Goal: Task Accomplishment & Management: Manage account settings

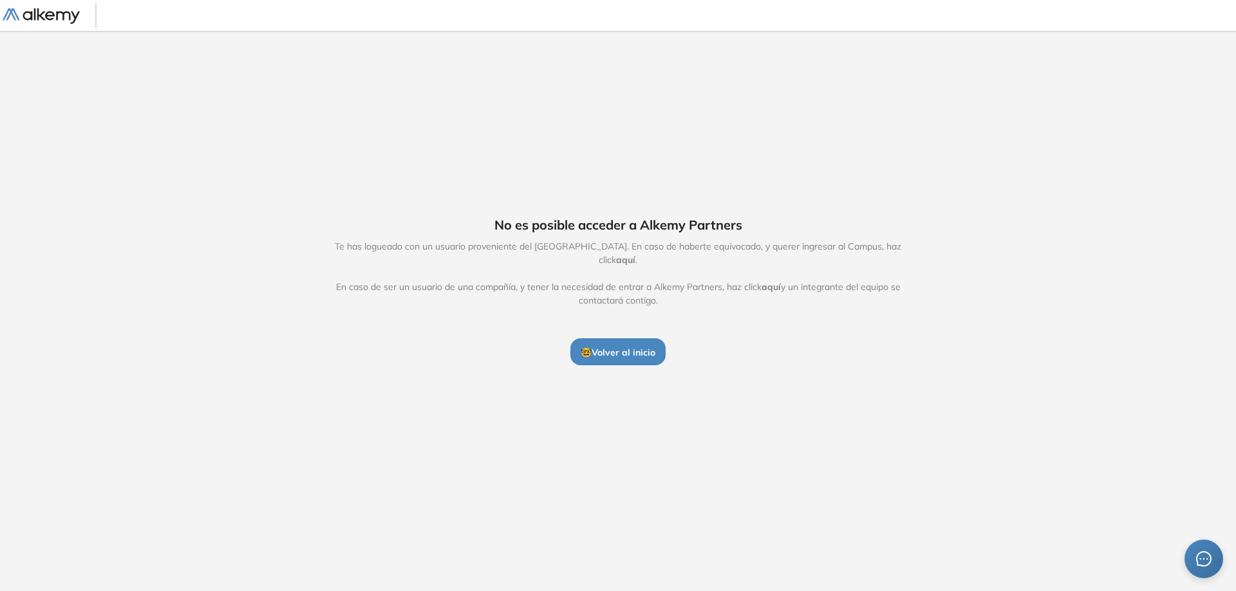
click at [613, 347] on span "🤓 Volver al inicio" at bounding box center [618, 353] width 75 height 12
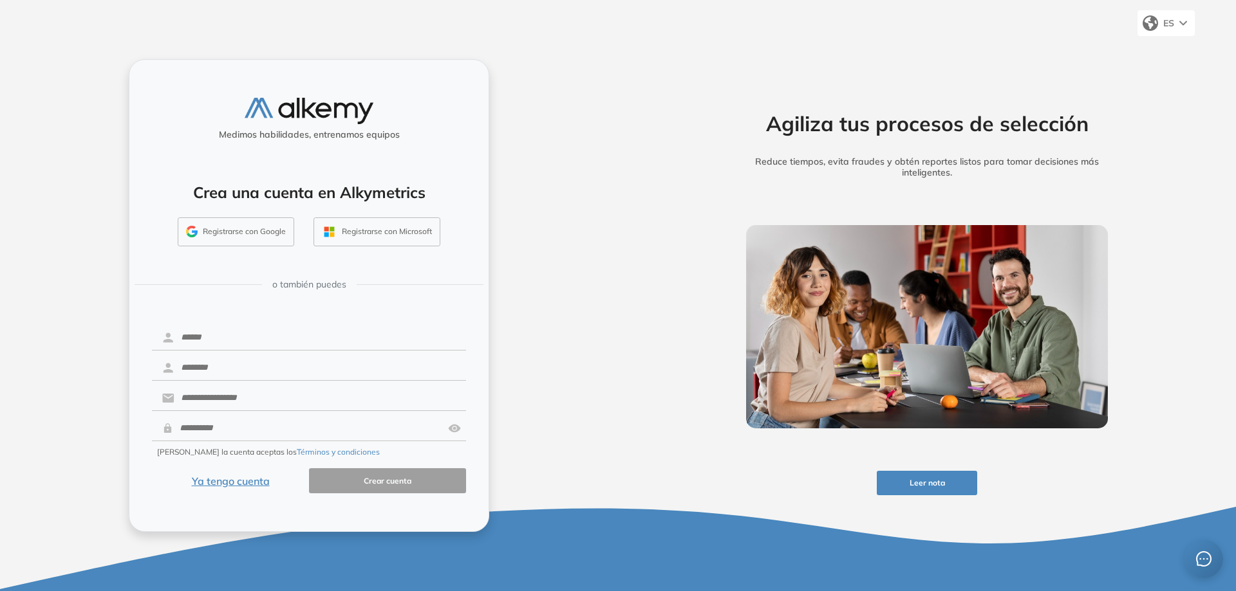
click at [244, 479] on button "Ya tengo cuenta" at bounding box center [230, 481] width 157 height 25
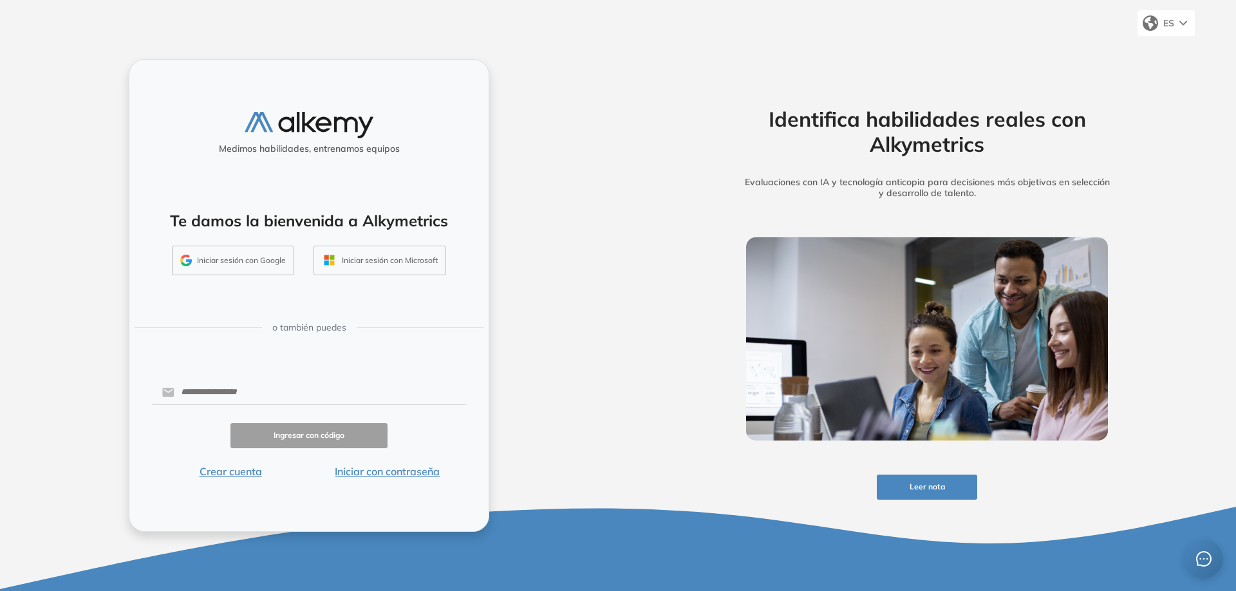
click at [247, 258] on button "Iniciar sesión con Google" at bounding box center [233, 261] width 122 height 30
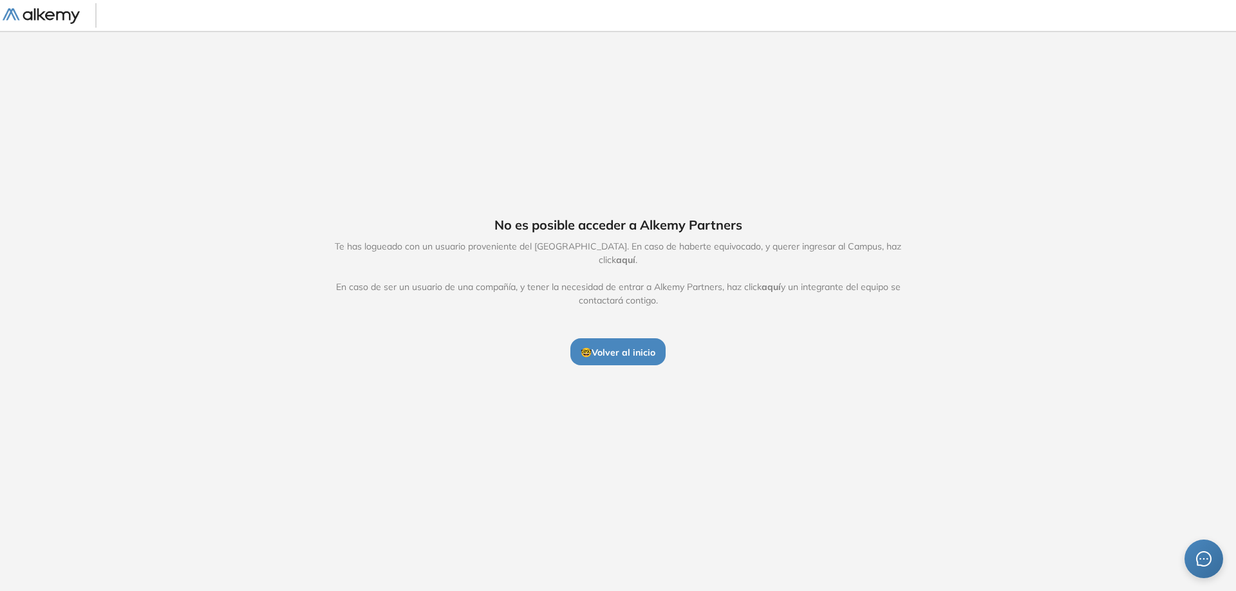
click at [624, 354] on button "🤓 Volver al inicio" at bounding box center [617, 352] width 95 height 27
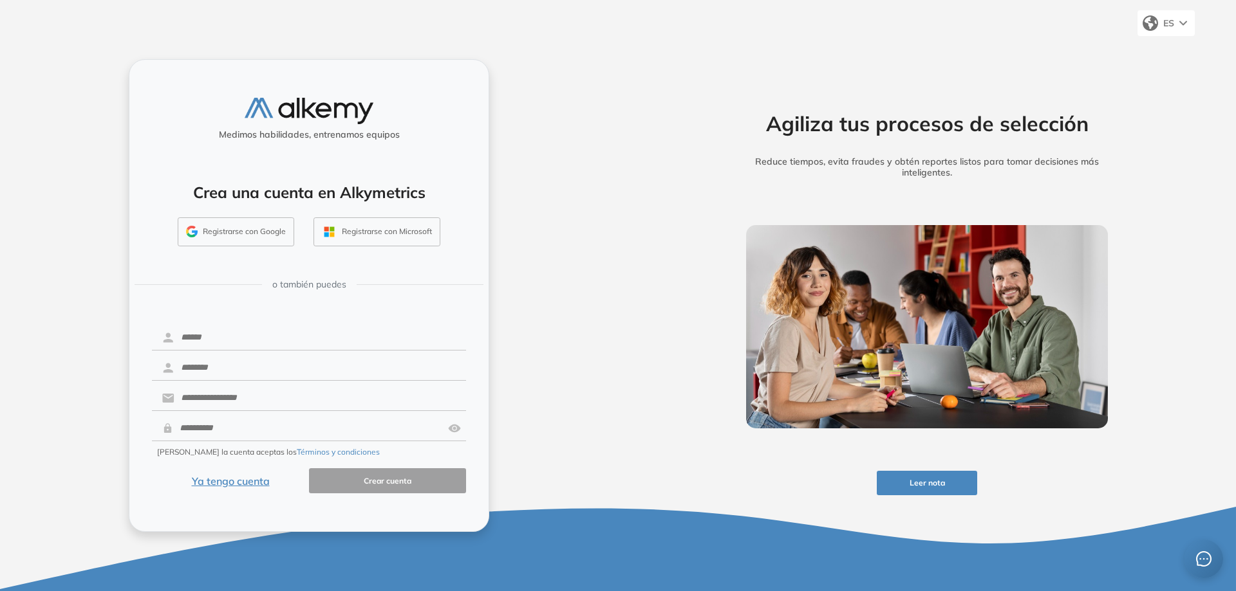
click at [231, 476] on button "Ya tengo cuenta" at bounding box center [230, 481] width 157 height 25
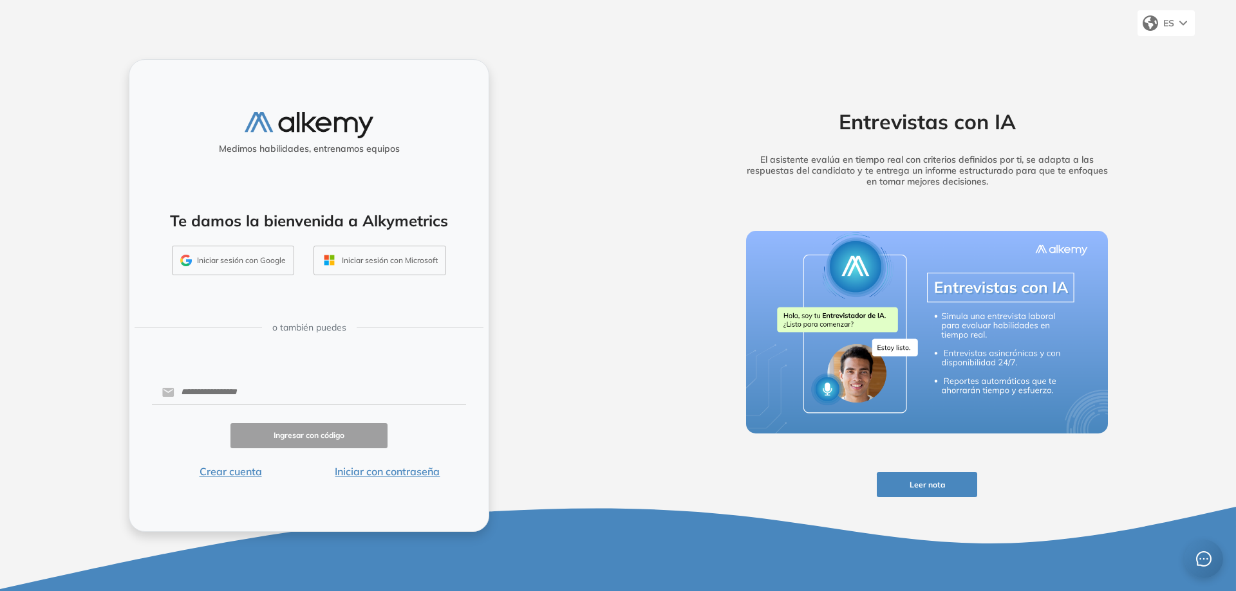
click at [227, 260] on button "Iniciar sesión con Google" at bounding box center [233, 261] width 122 height 30
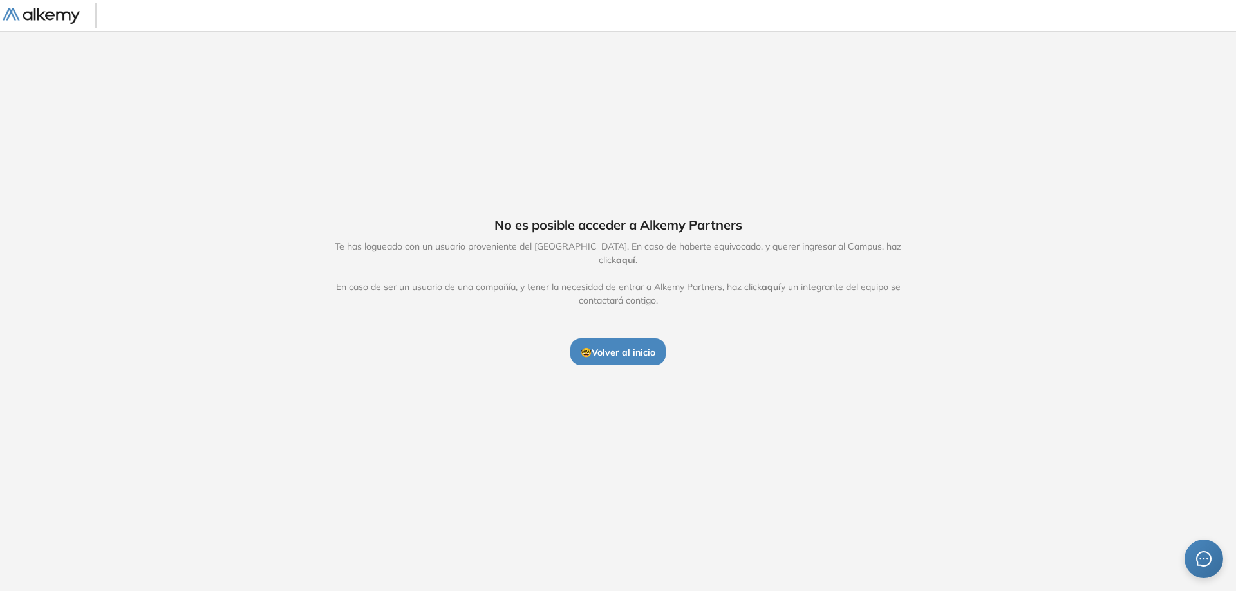
click at [42, 15] on img at bounding box center [41, 16] width 77 height 16
click at [62, 16] on img at bounding box center [41, 16] width 77 height 16
click at [635, 254] on span "aquí" at bounding box center [625, 260] width 19 height 12
